Goal: Task Accomplishment & Management: Manage account settings

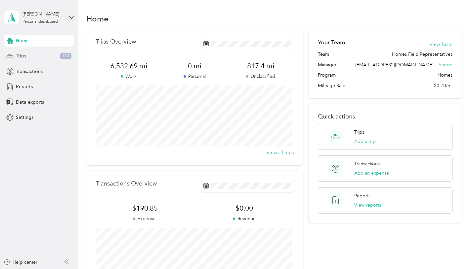
click at [19, 57] on span "Trips" at bounding box center [21, 56] width 10 height 7
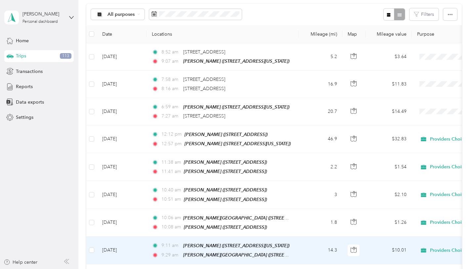
scroll to position [68, 0]
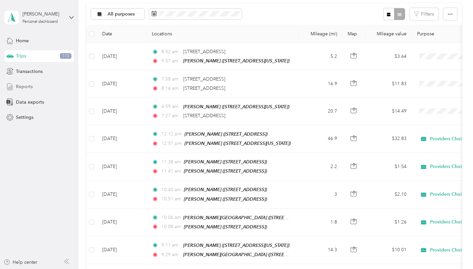
click at [19, 87] on span "Reports" at bounding box center [24, 86] width 17 height 7
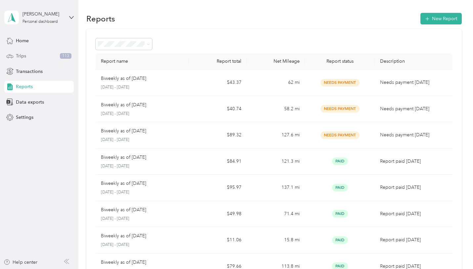
click at [21, 57] on span "Trips" at bounding box center [21, 56] width 10 height 7
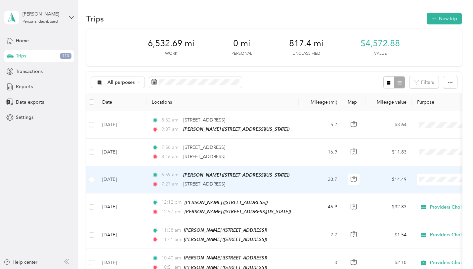
click at [376, 181] on td "$14.49" at bounding box center [388, 179] width 46 height 27
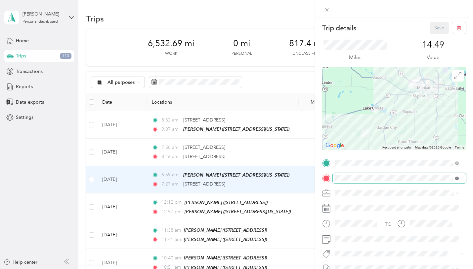
click at [455, 179] on icon at bounding box center [457, 179] width 4 height 4
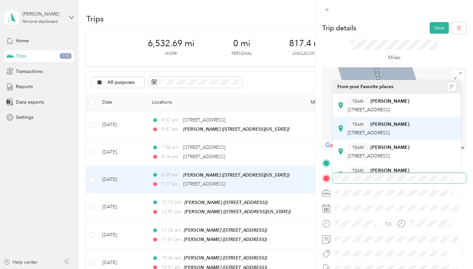
click at [389, 136] on span "[STREET_ADDRESS]" at bounding box center [368, 133] width 42 height 6
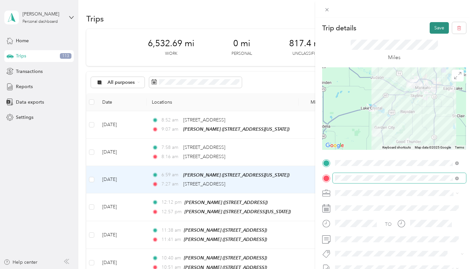
click at [431, 28] on button "Save" at bounding box center [438, 28] width 19 height 12
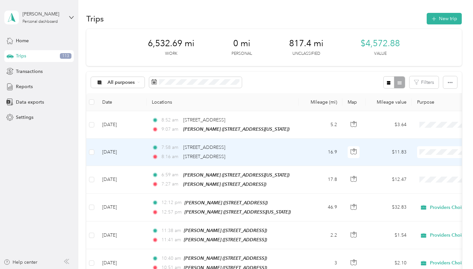
click at [372, 156] on td "$11.83" at bounding box center [388, 152] width 46 height 27
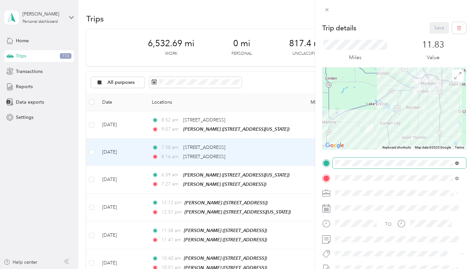
click at [458, 164] on icon at bounding box center [457, 164] width 4 height 4
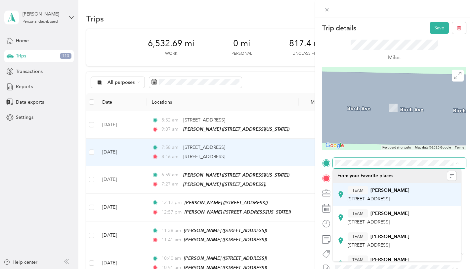
click at [409, 189] on strong "[PERSON_NAME]" at bounding box center [389, 191] width 39 height 6
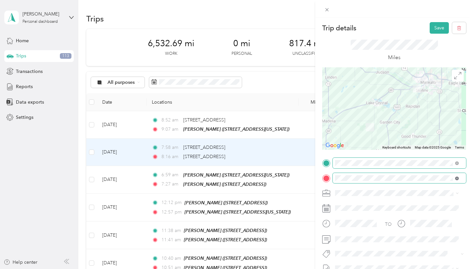
click at [458, 179] on icon at bounding box center [457, 179] width 4 height 4
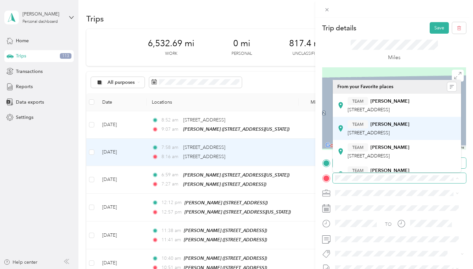
click at [387, 124] on strong "[PERSON_NAME]" at bounding box center [389, 125] width 39 height 6
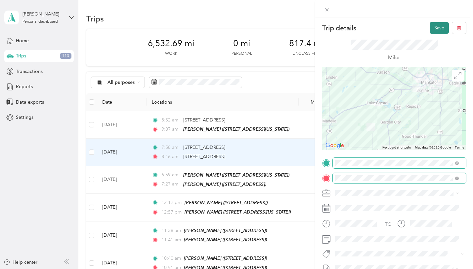
click at [432, 29] on button "Save" at bounding box center [438, 28] width 19 height 12
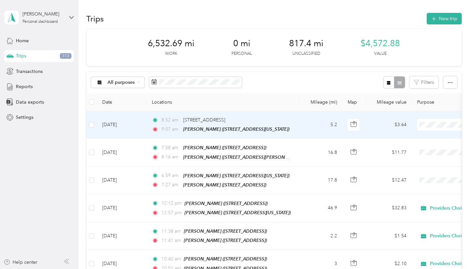
click at [367, 127] on td "$3.64" at bounding box center [388, 124] width 46 height 27
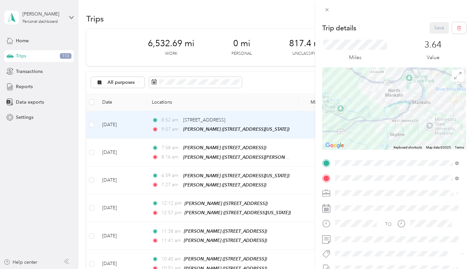
click at [397, 189] on strong "[PERSON_NAME]" at bounding box center [389, 191] width 39 height 6
click at [429, 29] on button "Save" at bounding box center [438, 28] width 19 height 12
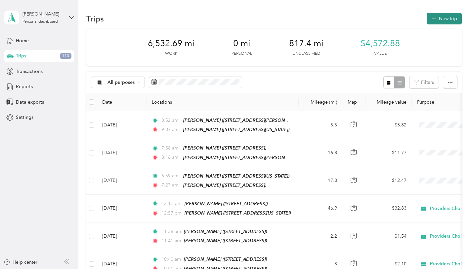
click at [430, 18] on icon "button" at bounding box center [434, 19] width 8 height 8
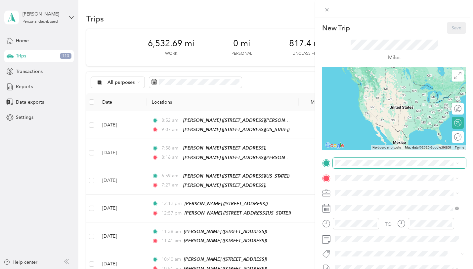
click at [349, 166] on span at bounding box center [398, 163] width 133 height 11
click at [376, 191] on div "TEAM [PERSON_NAME]" at bounding box center [380, 190] width 66 height 8
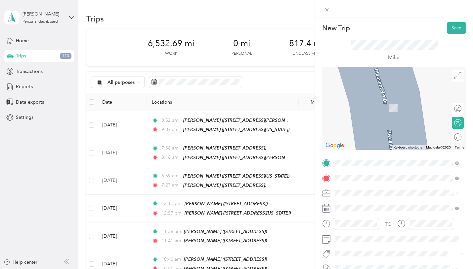
click at [373, 106] on div "TEAM [PERSON_NAME] [STREET_ADDRESS]" at bounding box center [401, 107] width 109 height 20
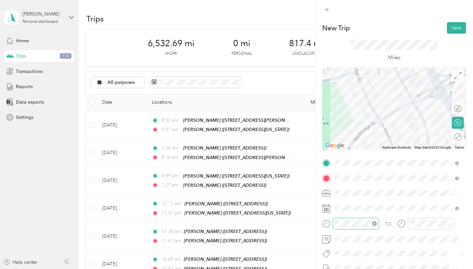
click at [374, 224] on icon "close-circle" at bounding box center [374, 223] width 5 height 5
click at [341, 198] on div "11" at bounding box center [342, 197] width 16 height 9
click at [361, 155] on div "02" at bounding box center [361, 154] width 16 height 9
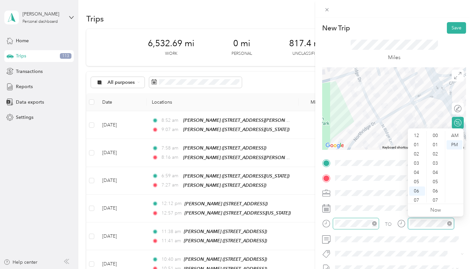
scroll to position [40, 0]
click at [418, 197] on div "11" at bounding box center [417, 197] width 16 height 9
click at [435, 134] on div "05" at bounding box center [436, 133] width 16 height 9
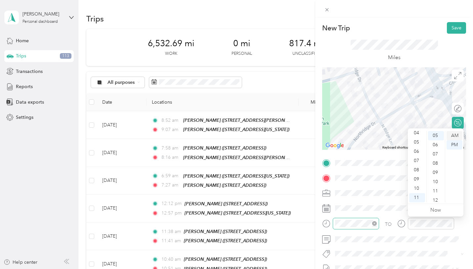
click at [455, 136] on div "AM" at bounding box center [454, 135] width 16 height 9
click at [450, 31] on button "Save" at bounding box center [455, 28] width 19 height 12
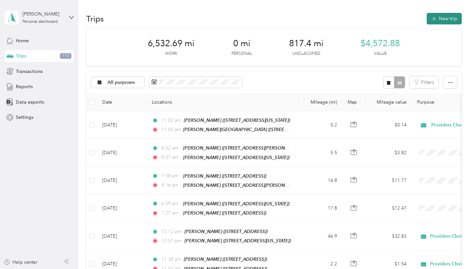
click at [430, 23] on button "New trip" at bounding box center [443, 19] width 35 height 12
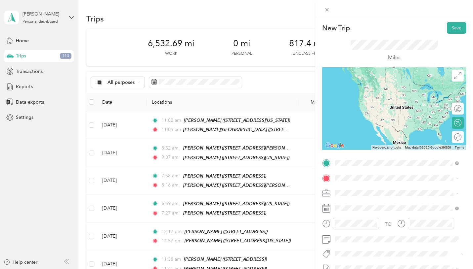
click at [369, 193] on div "TEAM [PERSON_NAME][GEOGRAPHIC_DATA]" at bounding box center [401, 192] width 109 height 12
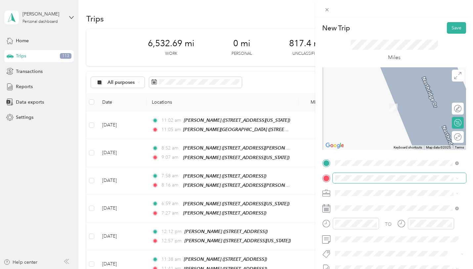
click at [351, 174] on span at bounding box center [398, 178] width 133 height 11
click at [359, 132] on div "[PERSON_NAME][GEOGRAPHIC_DATA] [STREET_ADDRESS]" at bounding box center [374, 126] width 54 height 14
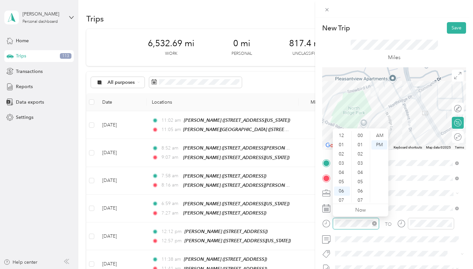
scroll to position [40, 0]
click at [342, 198] on div "11" at bounding box center [342, 197] width 16 height 9
click at [360, 169] on div "35" at bounding box center [361, 168] width 16 height 9
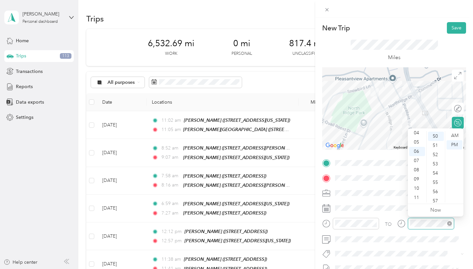
scroll to position [463, 0]
click at [414, 197] on div "11" at bounding box center [417, 197] width 16 height 9
click at [437, 168] on div "38" at bounding box center [436, 167] width 16 height 9
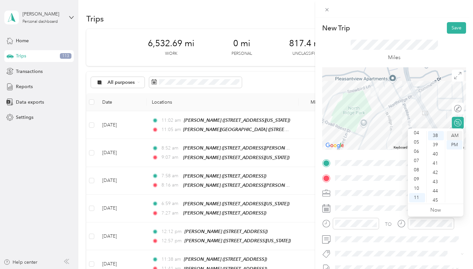
click at [455, 133] on div "AM" at bounding box center [454, 135] width 16 height 9
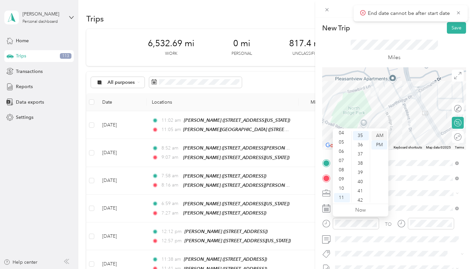
click at [381, 133] on div "AM" at bounding box center [379, 135] width 16 height 9
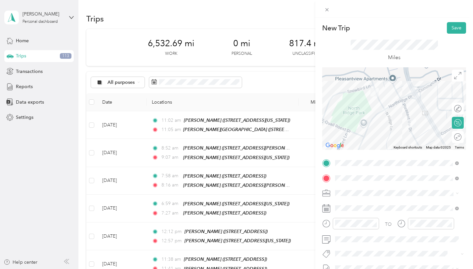
drag, startPoint x: 427, startPoint y: 219, endPoint x: 435, endPoint y: 202, distance: 18.8
click at [435, 202] on div "TO Add photo" at bounding box center [394, 238] width 144 height 160
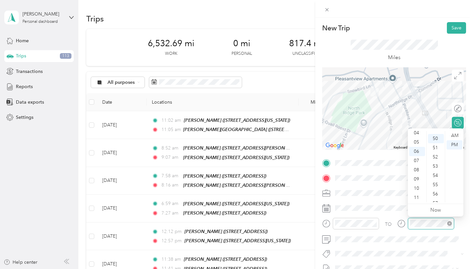
scroll to position [463, 0]
click at [418, 198] on div "11" at bounding box center [417, 197] width 16 height 9
click at [435, 133] on div "38" at bounding box center [436, 131] width 16 height 9
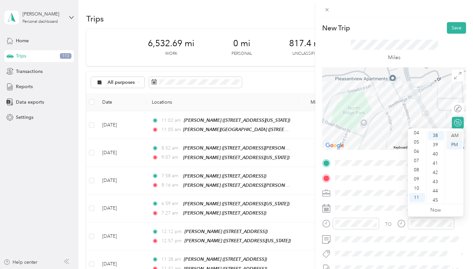
click at [453, 135] on div "AM" at bounding box center [454, 135] width 16 height 9
click at [450, 27] on button "Save" at bounding box center [455, 28] width 19 height 12
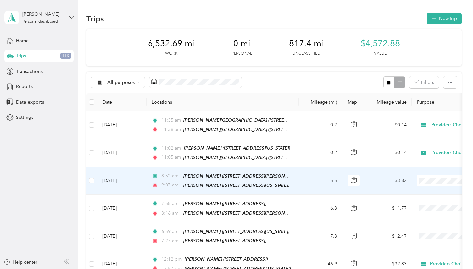
click at [420, 193] on li "Providers Choice" at bounding box center [432, 193] width 82 height 12
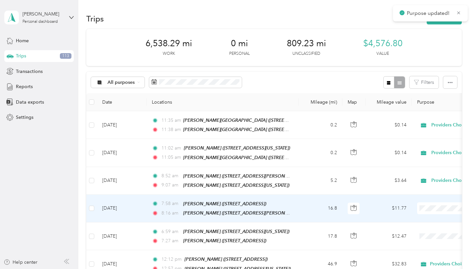
click at [420, 217] on span "Providers Choice" at bounding box center [437, 219] width 61 height 7
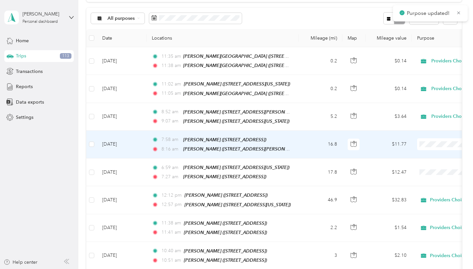
scroll to position [64, 0]
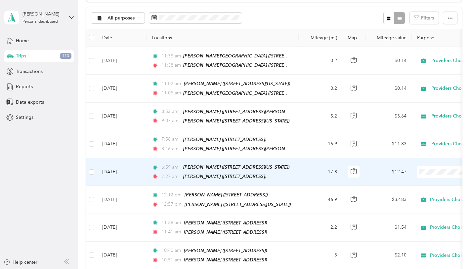
click at [421, 183] on li "Providers Choice" at bounding box center [432, 180] width 82 height 12
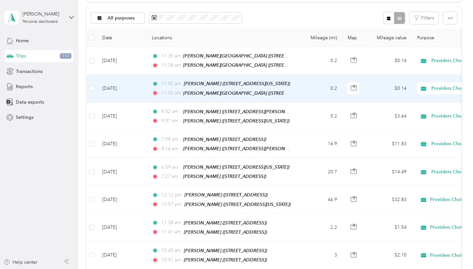
click at [414, 94] on td "Providers Choice" at bounding box center [457, 89] width 93 height 28
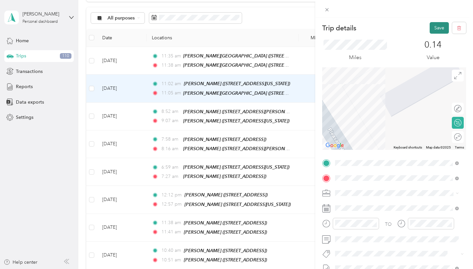
click at [437, 23] on button "Save" at bounding box center [438, 28] width 19 height 12
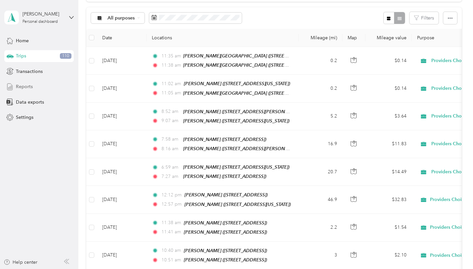
click at [25, 87] on span "Reports" at bounding box center [24, 86] width 17 height 7
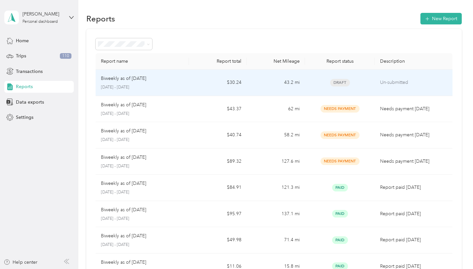
click at [146, 77] on p "Biweekly as of [DATE]" at bounding box center [123, 78] width 45 height 7
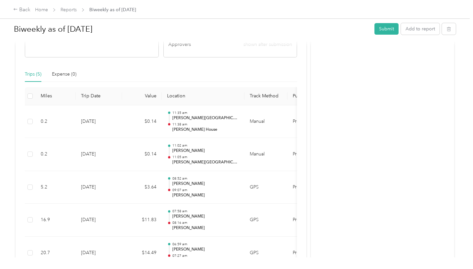
scroll to position [128, 0]
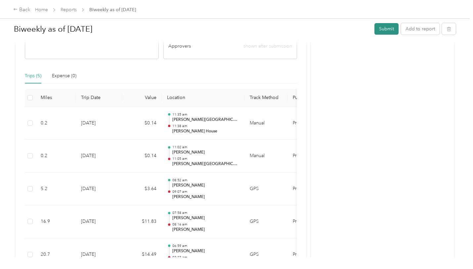
click at [379, 30] on button "Submit" at bounding box center [386, 29] width 24 height 12
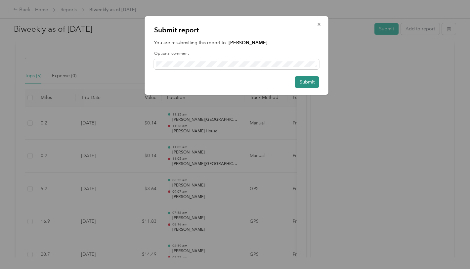
click at [310, 82] on button "Submit" at bounding box center [307, 82] width 24 height 12
